Goal: Book appointment/travel/reservation

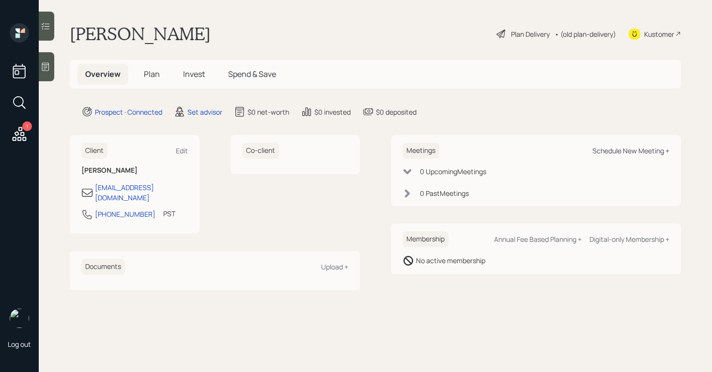
click at [608, 147] on div "Schedule New Meeting +" at bounding box center [630, 150] width 77 height 9
select select "round-[PERSON_NAME]"
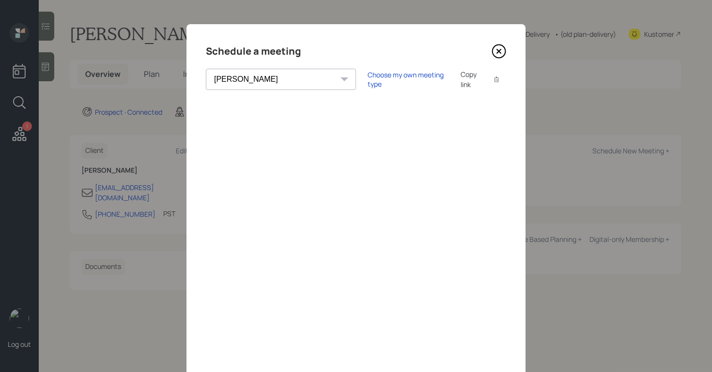
click at [500, 51] on icon at bounding box center [498, 51] width 15 height 15
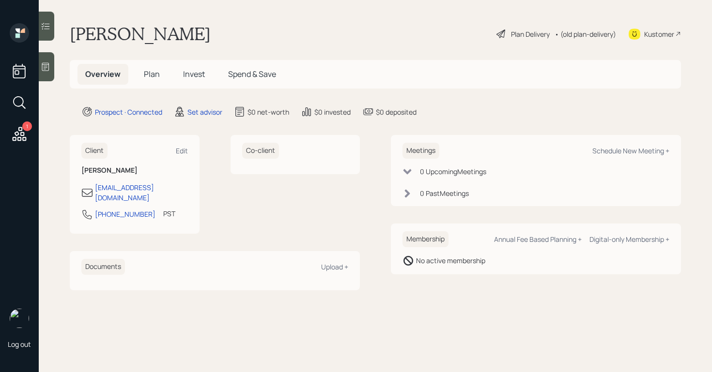
click at [47, 75] on div at bounding box center [46, 66] width 15 height 29
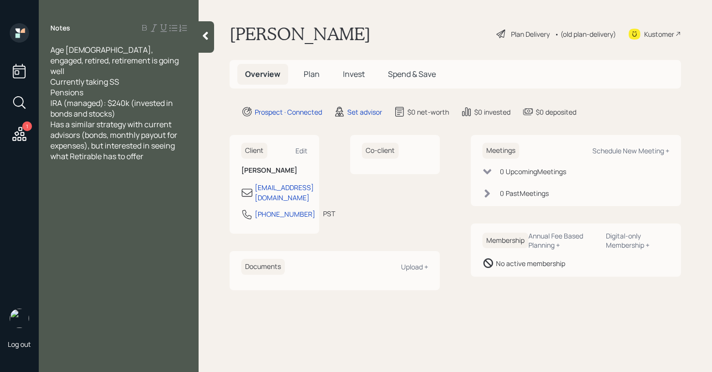
click at [166, 102] on div "IRA (managed): $240k (invested in bonds and stocks)" at bounding box center [118, 108] width 137 height 21
click at [202, 31] on icon at bounding box center [205, 36] width 10 height 10
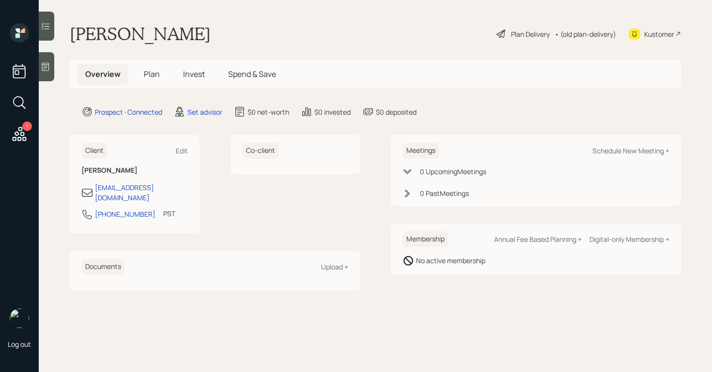
click at [45, 64] on icon at bounding box center [45, 67] width 7 height 8
